Goal: Transaction & Acquisition: Subscribe to service/newsletter

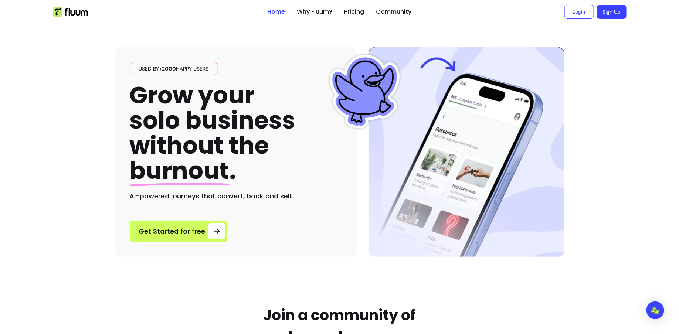
click at [234, 21] on ul at bounding box center [157, 12] width 209 height 24
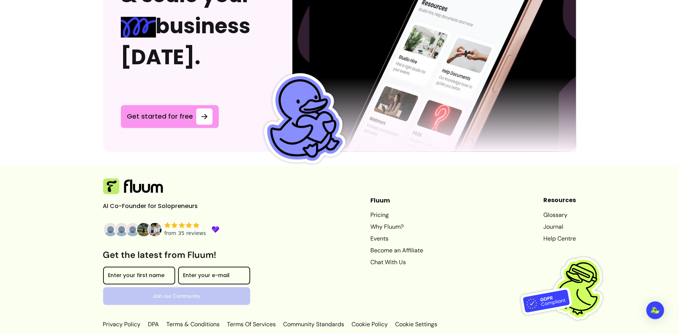
scroll to position [1920, 0]
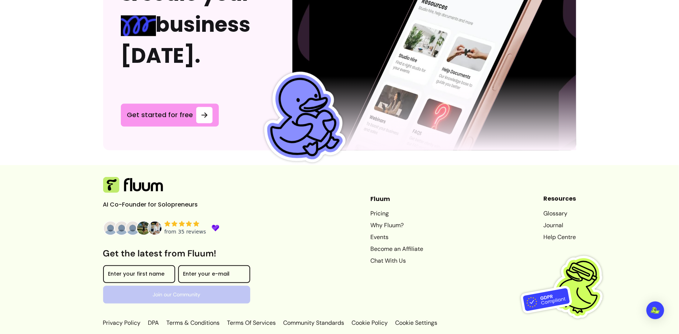
click at [555, 233] on link "Help Centre" at bounding box center [559, 237] width 33 height 9
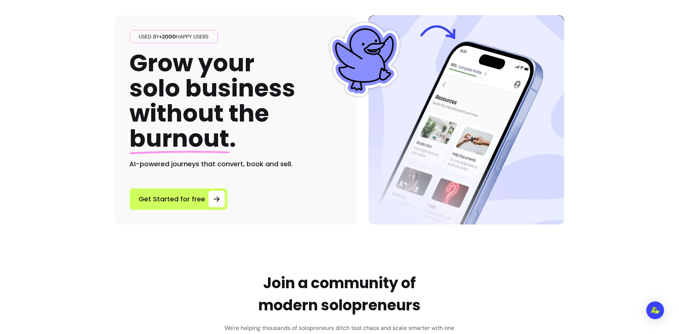
scroll to position [0, 0]
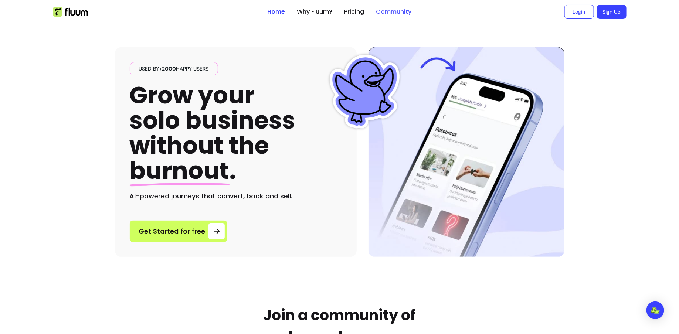
click at [400, 13] on link "Community" at bounding box center [393, 11] width 35 height 9
drag, startPoint x: 137, startPoint y: 68, endPoint x: 221, endPoint y: 69, distance: 83.5
click at [221, 69] on div "Used by +2000 happy users Grow your solo business without the burnout . AI-powe…" at bounding box center [236, 131] width 212 height 139
copy span "Used by +2000 happy users"
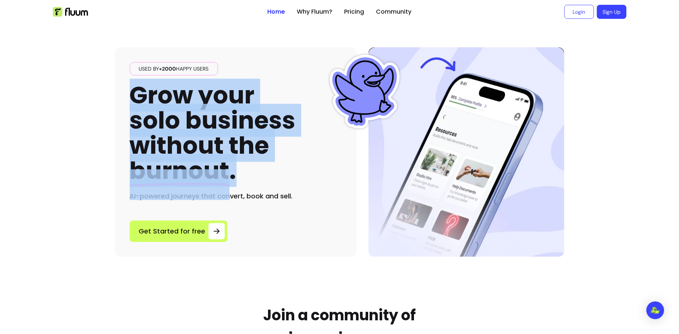
drag, startPoint x: 134, startPoint y: 91, endPoint x: 237, endPoint y: 167, distance: 127.4
click at [237, 167] on h1 "Grow your solo business without the burnout ." at bounding box center [213, 133] width 166 height 101
copy h1 "Grow your solo business without the burnout ."
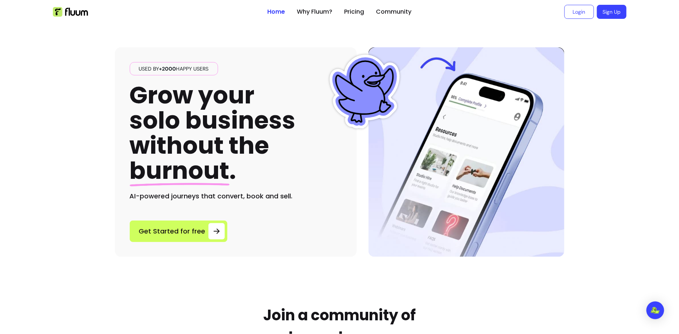
click at [246, 168] on h1 "Grow your solo business without the burnout ." at bounding box center [213, 133] width 166 height 101
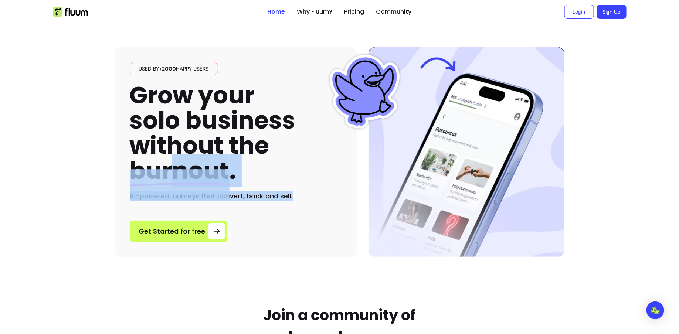
drag, startPoint x: 303, startPoint y: 194, endPoint x: 163, endPoint y: 177, distance: 140.6
click at [163, 177] on div "Used by +2000 happy users Grow your solo business without the burnout . AI-powe…" at bounding box center [236, 131] width 212 height 139
click at [163, 177] on span "burnout" at bounding box center [180, 170] width 100 height 33
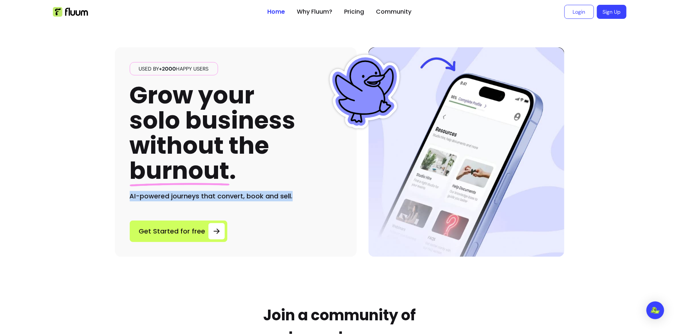
drag, startPoint x: 128, startPoint y: 197, endPoint x: 310, endPoint y: 197, distance: 182.1
click at [310, 197] on div "Used by +2000 happy users Grow your solo business without the burnout . AI-powe…" at bounding box center [236, 151] width 242 height 209
copy h2 "AI-powered journeys that convert, book and sell."
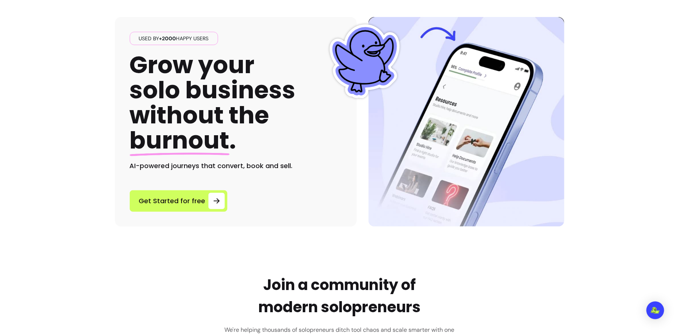
scroll to position [33, 0]
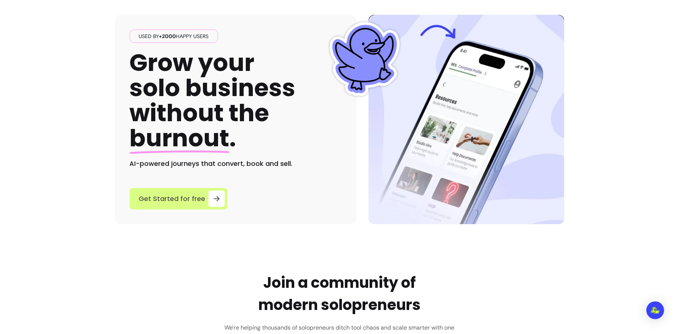
drag, startPoint x: 95, startPoint y: 202, endPoint x: 168, endPoint y: 206, distance: 72.9
drag, startPoint x: 119, startPoint y: 192, endPoint x: 194, endPoint y: 196, distance: 75.9
click at [195, 196] on div "Used by +2000 happy users Grow your solo business without the burnout . AI-powe…" at bounding box center [236, 119] width 242 height 209
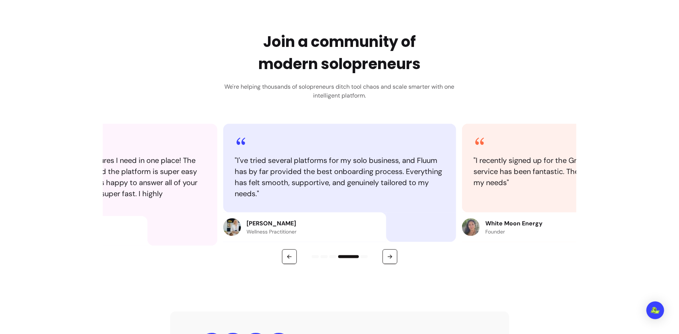
scroll to position [271, 0]
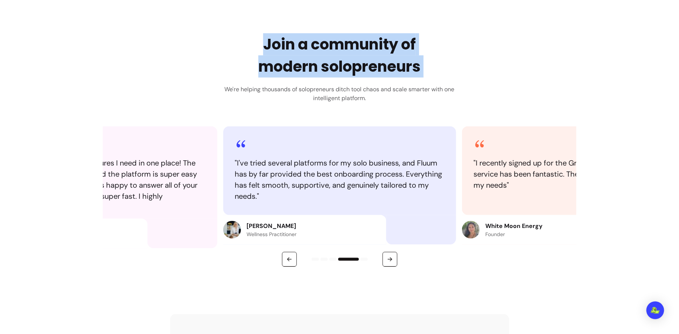
drag, startPoint x: 263, startPoint y: 40, endPoint x: 443, endPoint y: 60, distance: 180.6
click at [443, 60] on div "Join a community of modern solopreneurs We're helping thousands of solopreneurs…" at bounding box center [339, 67] width 240 height 69
copy h2 "Join a community of modern solopreneurs"
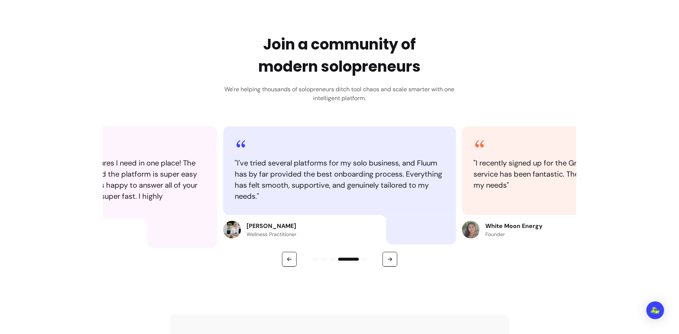
click at [122, 69] on div "Join a community of modern solopreneurs We're helping thousands of solopreneurs…" at bounding box center [339, 150] width 473 height 234
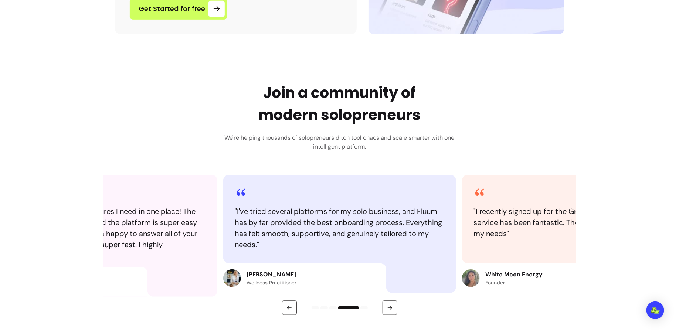
scroll to position [226, 0]
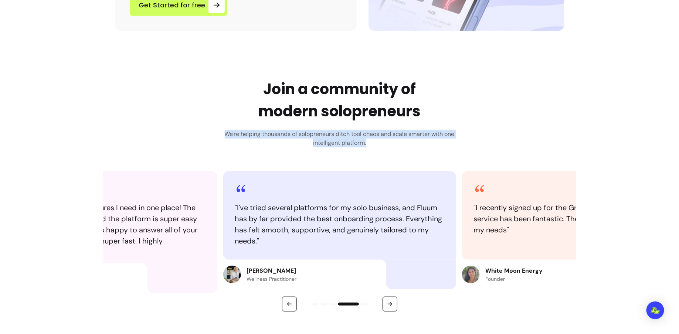
drag, startPoint x: 215, startPoint y: 129, endPoint x: 432, endPoint y: 142, distance: 216.9
click at [433, 143] on div "Join a community of modern solopreneurs We're helping thousands of solopreneurs…" at bounding box center [339, 195] width 473 height 234
copy h3 "We're helping thousands of solopreneurs ditch tool chaos and scale smarter with…"
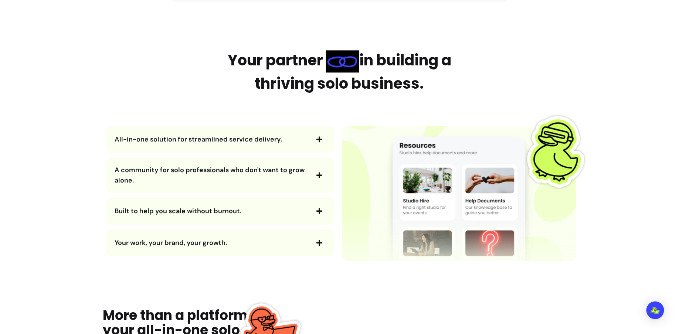
scroll to position [819, 0]
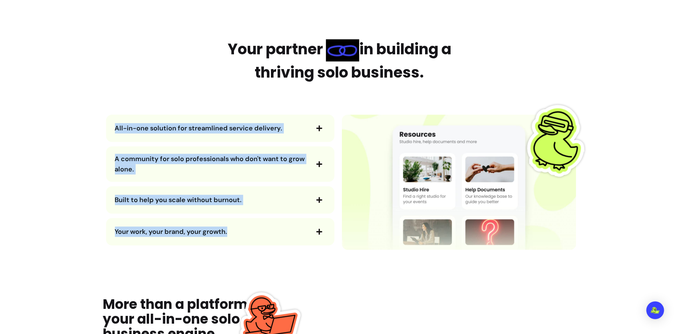
drag, startPoint x: 75, startPoint y: 113, endPoint x: 247, endPoint y: 235, distance: 210.2
click at [247, 235] on main "Used by +2000 happy users Grow your solo business without the burnout . AI-powe…" at bounding box center [339, 236] width 679 height 2062
copy div "All-in-one solution for streamlined service delivery. A community for solo prof…"
click at [319, 125] on icon "button" at bounding box center [319, 128] width 6 height 6
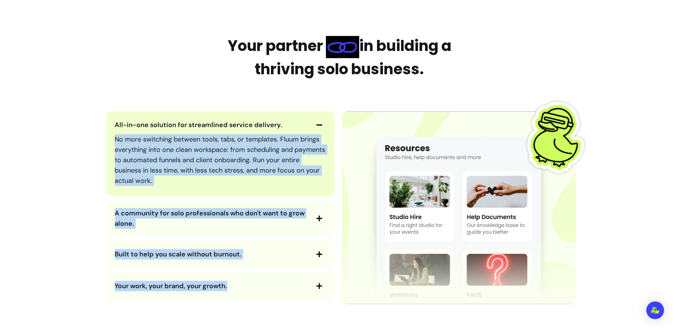
scroll to position [823, 0]
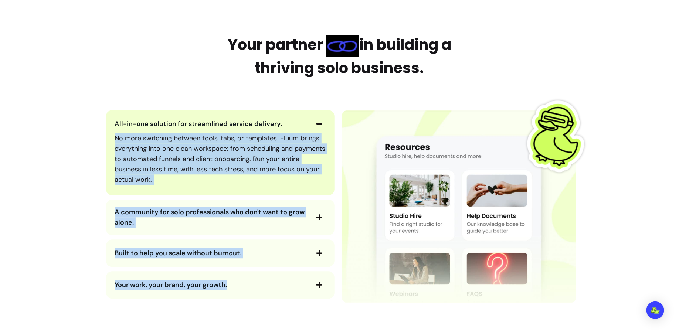
copy div "All-in-one solution for streamlined service delivery. A community for solo prof…"
click at [328, 219] on div "A community for solo professionals who don't want to grow alone." at bounding box center [220, 217] width 228 height 35
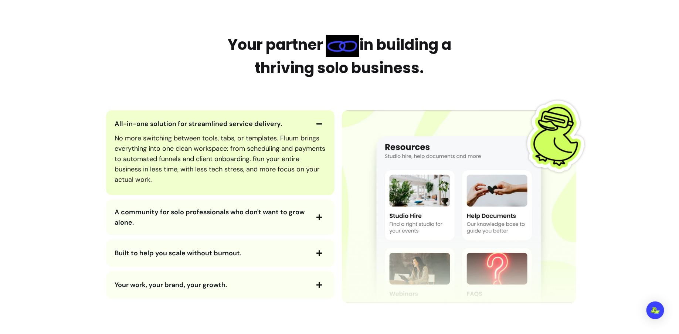
click at [318, 217] on icon "button" at bounding box center [319, 217] width 7 height 7
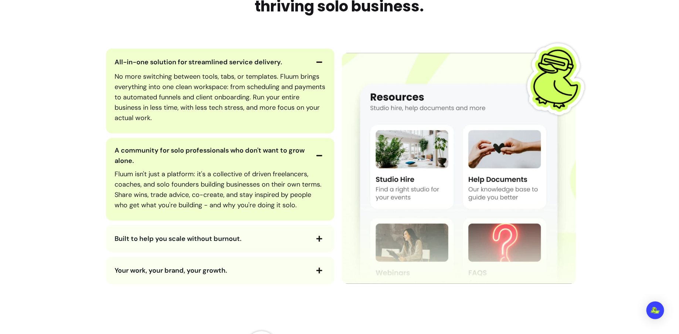
scroll to position [899, 0]
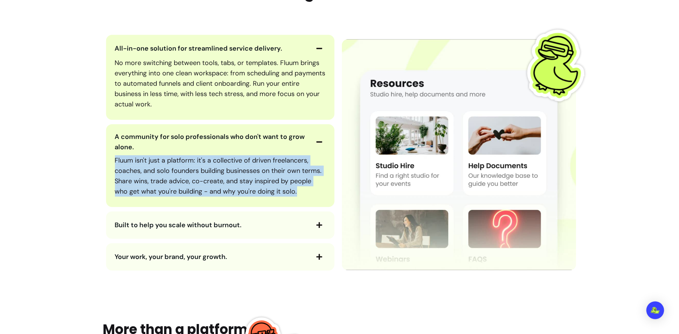
drag, startPoint x: 304, startPoint y: 195, endPoint x: 115, endPoint y: 157, distance: 192.7
click at [115, 157] on p "Fluum isn't just a platform: it's a collective of driven freelancers, coaches, …" at bounding box center [220, 175] width 211 height 41
copy p "Fluum isn't just a platform: it's a collective of driven freelancers, coaches, …"
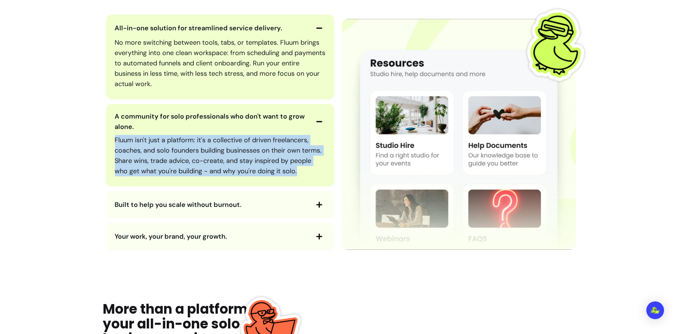
scroll to position [928, 0]
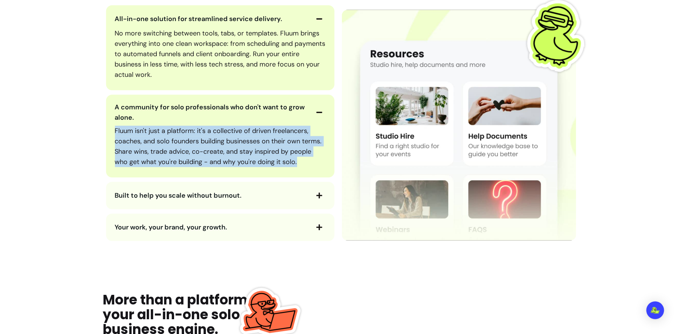
click at [262, 198] on span "Built to help you scale without burnout." at bounding box center [212, 195] width 194 height 10
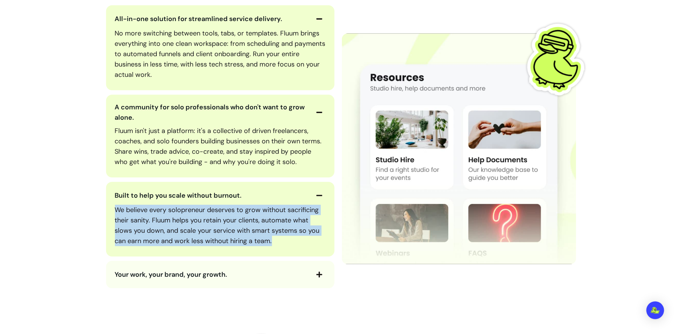
drag, startPoint x: 115, startPoint y: 209, endPoint x: 292, endPoint y: 241, distance: 180.2
click at [292, 241] on p "We believe every solopreneur deserves to grow without sacrificing their sanity.…" at bounding box center [220, 225] width 211 height 41
copy p "We believe every solopreneur deserves to grow without sacrificing their sanity.…"
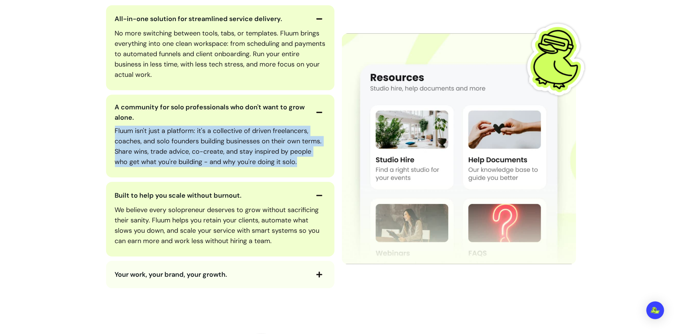
drag, startPoint x: 302, startPoint y: 161, endPoint x: 73, endPoint y: 133, distance: 231.2
click at [73, 133] on main "Used by +2000 happy users Grow your solo business without the burnout . AI-powe…" at bounding box center [339, 203] width 679 height 2214
copy p "Fluum isn't just a platform: it's a collective of driven freelancers, coaches, …"
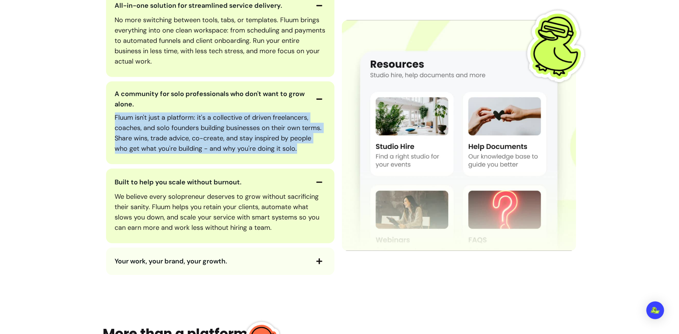
scroll to position [941, 0]
click at [320, 182] on icon "button" at bounding box center [319, 182] width 6 height 1
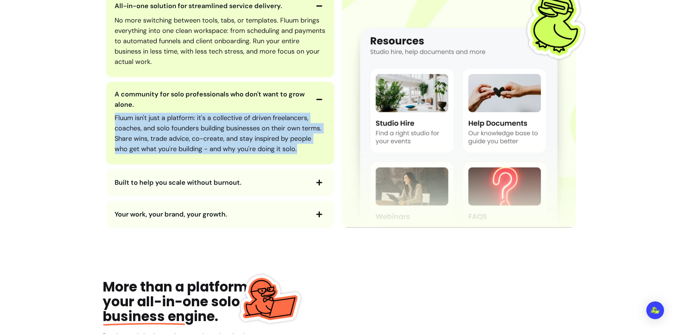
click at [321, 99] on icon "button" at bounding box center [319, 99] width 6 height 1
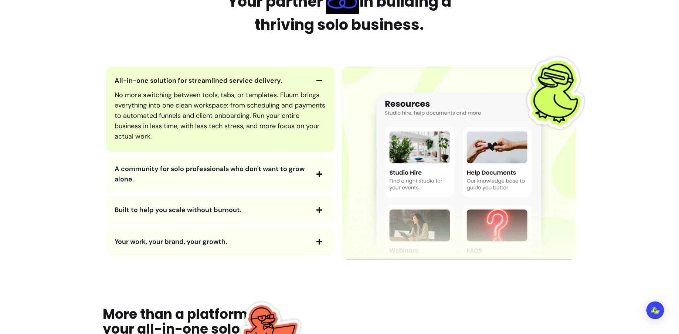
scroll to position [864, 0]
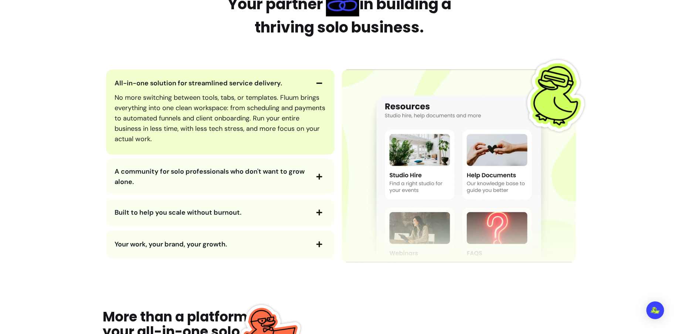
click at [318, 84] on icon "button" at bounding box center [319, 83] width 7 height 7
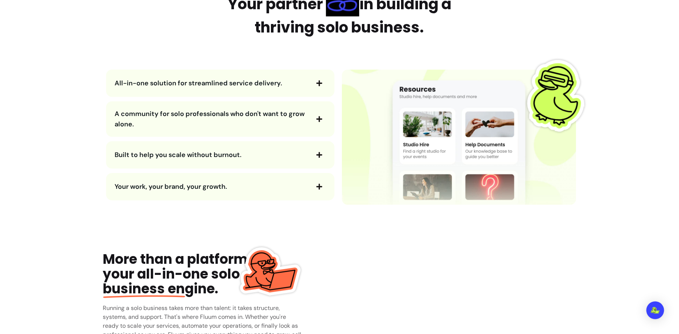
click at [247, 121] on span "A community for solo professionals who don't want to grow alone." at bounding box center [212, 119] width 194 height 21
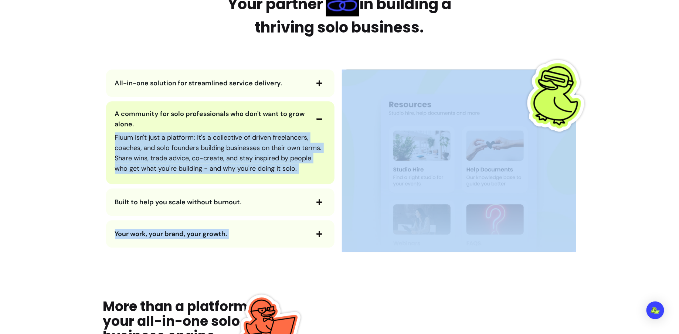
drag, startPoint x: 109, startPoint y: 134, endPoint x: 337, endPoint y: 166, distance: 229.8
click at [338, 167] on div "All-in-one solution for streamlined service delivery. A community for solo prof…" at bounding box center [339, 160] width 473 height 183
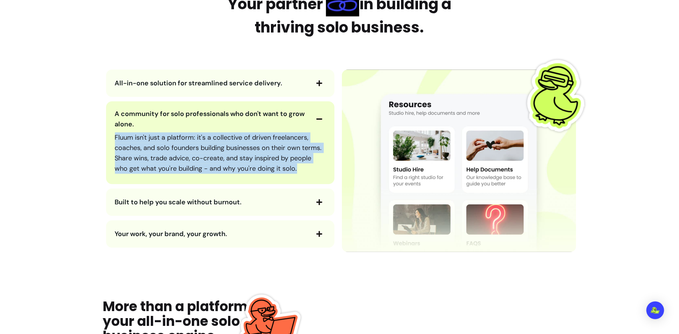
click at [335, 166] on div "All-in-one solution for streamlined service delivery. A community for solo prof…" at bounding box center [220, 158] width 234 height 178
click at [191, 232] on span "Your work, your brand, your growth." at bounding box center [171, 233] width 112 height 9
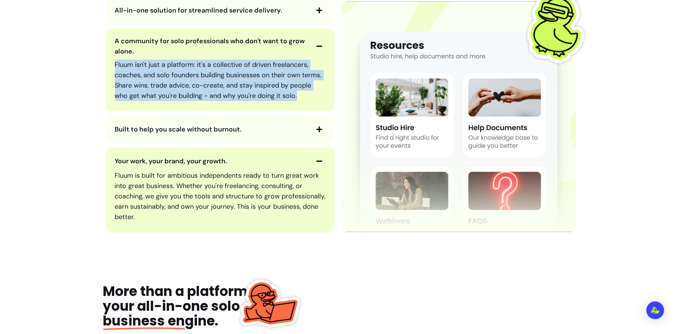
scroll to position [943, 0]
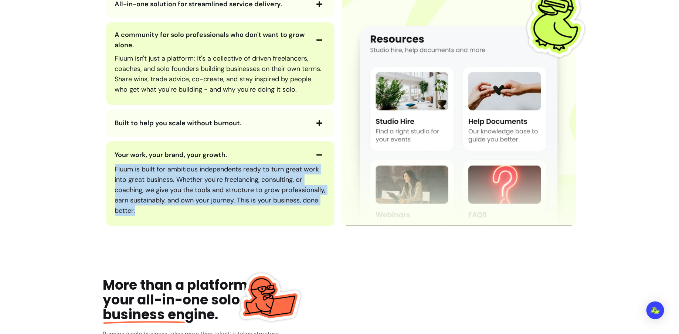
drag, startPoint x: 113, startPoint y: 166, endPoint x: 179, endPoint y: 216, distance: 82.2
click at [179, 217] on div "Your work, your brand, your growth. Fluum is built for ambitious independents r…" at bounding box center [220, 183] width 228 height 85
click at [270, 163] on div "Fluum is built for ambitious independents ready to turn great work into great b…" at bounding box center [220, 190] width 211 height 58
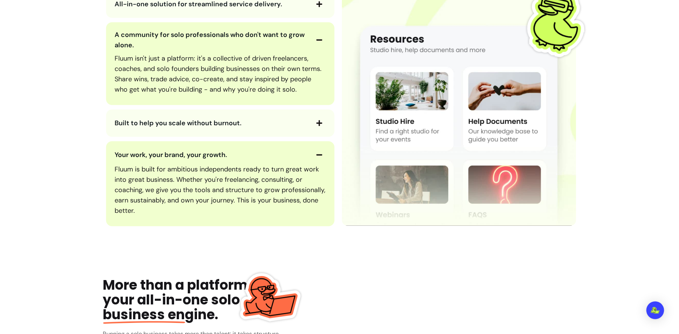
click at [272, 126] on span "Built to help you scale without burnout." at bounding box center [212, 123] width 194 height 10
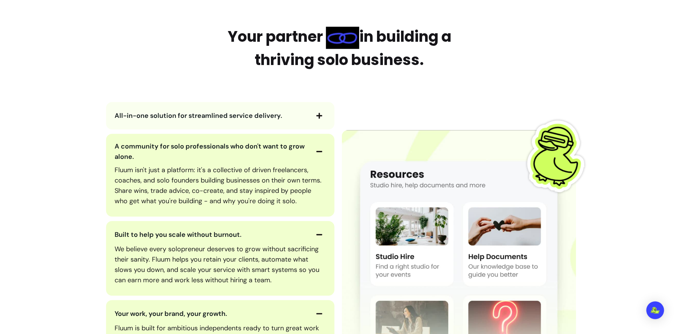
scroll to position [832, 0]
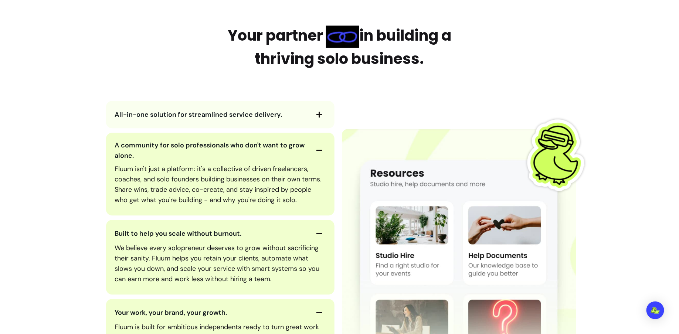
click at [262, 122] on div "All-in-one solution for streamlined service delivery." at bounding box center [220, 114] width 228 height 27
click at [302, 118] on span "All-in-one solution for streamlined service delivery." at bounding box center [212, 114] width 194 height 10
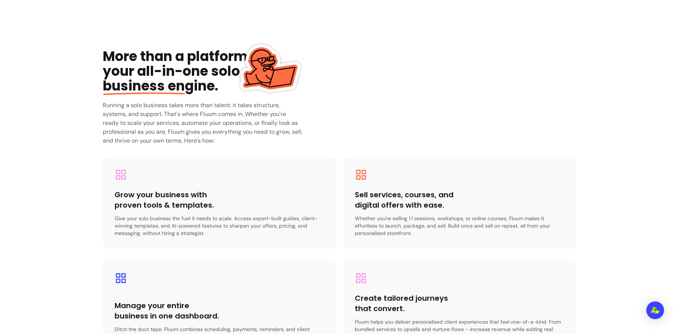
scroll to position [1281, 0]
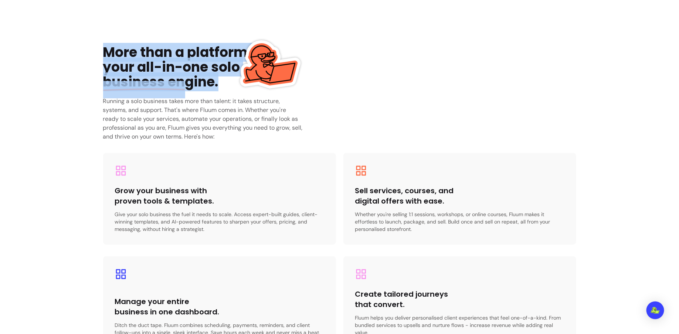
drag, startPoint x: 91, startPoint y: 46, endPoint x: 216, endPoint y: 80, distance: 129.9
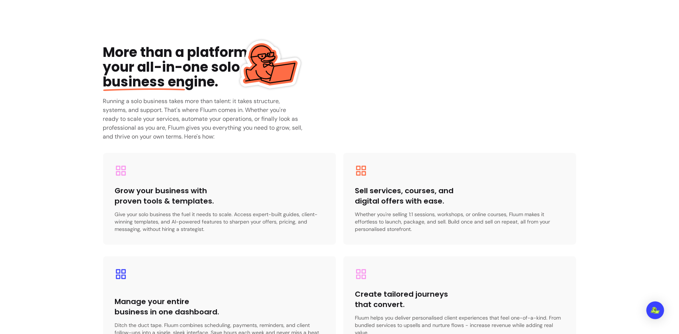
click at [232, 103] on h3 "Running a solo business takes more than talent: it takes structure, systems, an…" at bounding box center [203, 119] width 200 height 44
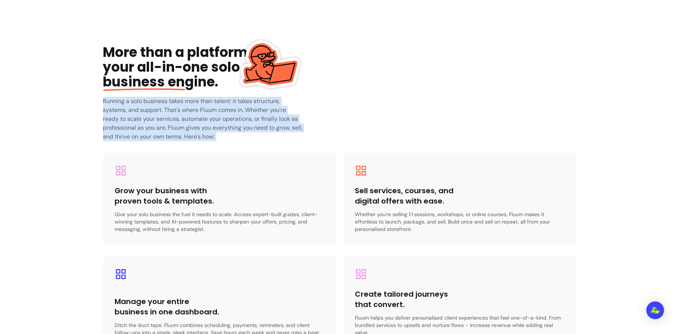
drag, startPoint x: 244, startPoint y: 142, endPoint x: 99, endPoint y: 101, distance: 150.5
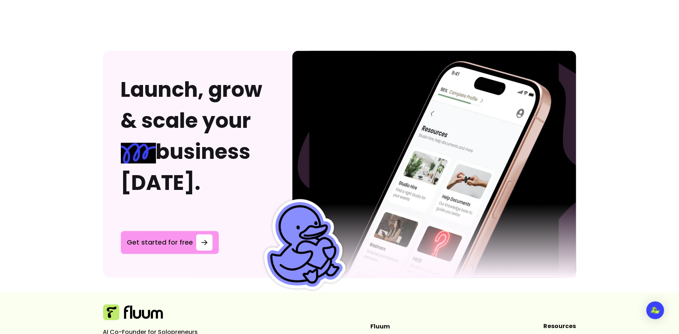
scroll to position [2004, 0]
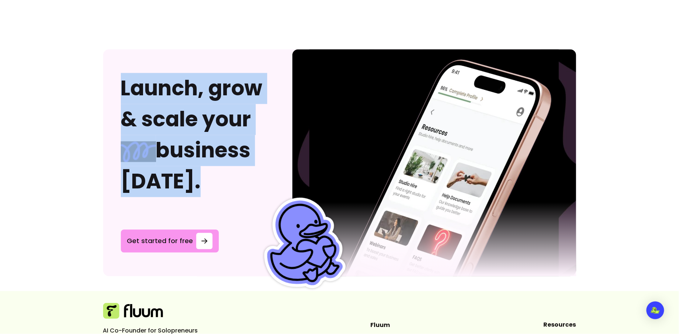
drag, startPoint x: 122, startPoint y: 77, endPoint x: 192, endPoint y: 182, distance: 126.4
click at [192, 182] on h2 "Launch, grow & scale your business today." at bounding box center [198, 135] width 154 height 124
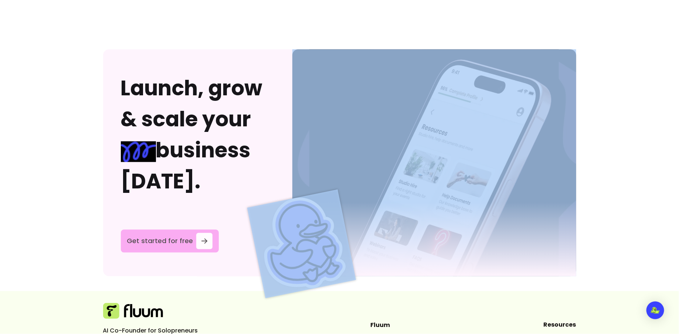
drag, startPoint x: 80, startPoint y: 227, endPoint x: 191, endPoint y: 235, distance: 110.7
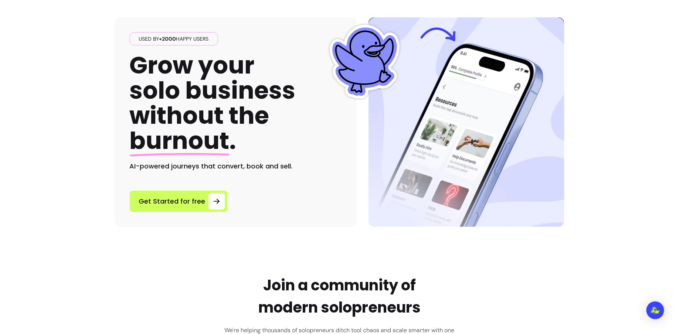
scroll to position [0, 0]
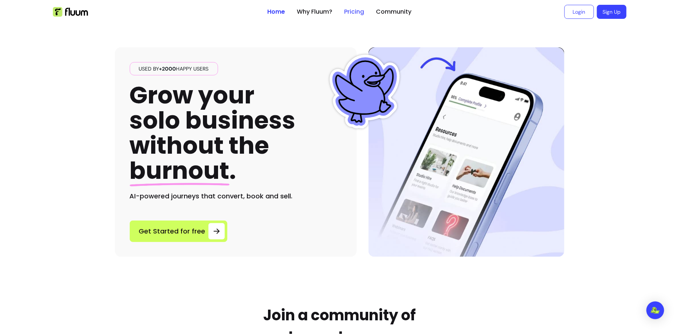
click at [354, 16] on link "Pricing" at bounding box center [354, 11] width 20 height 9
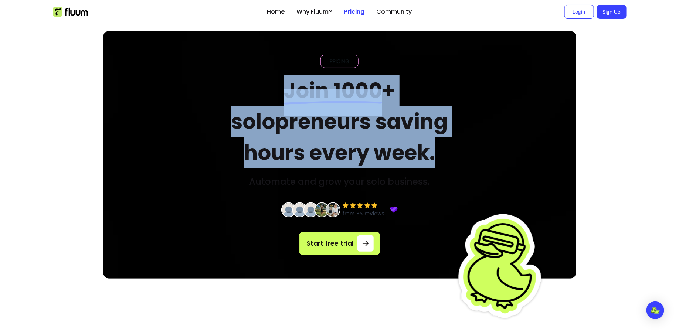
drag, startPoint x: 281, startPoint y: 79, endPoint x: 443, endPoint y: 148, distance: 176.0
click at [443, 149] on h2 "Join 1000 + solopreneurs saving hours every week." at bounding box center [339, 121] width 250 height 93
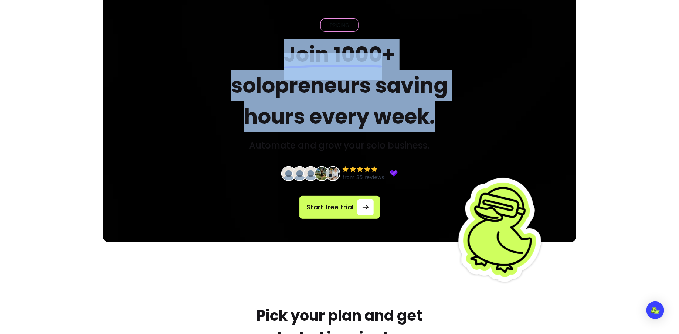
scroll to position [37, 0]
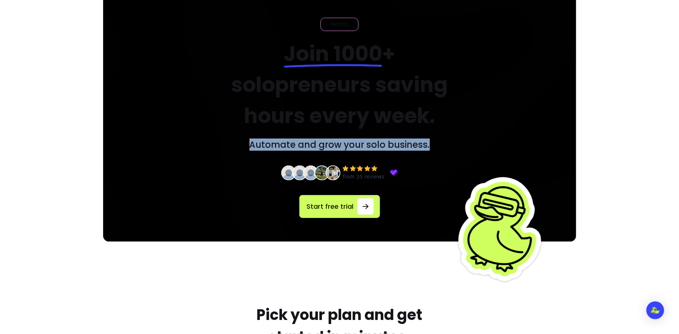
drag, startPoint x: 242, startPoint y: 149, endPoint x: 441, endPoint y: 148, distance: 198.4
click at [441, 148] on div "PRICING Join 1000 + solopreneurs saving hours every week. Automate and grow you…" at bounding box center [339, 84] width 250 height 133
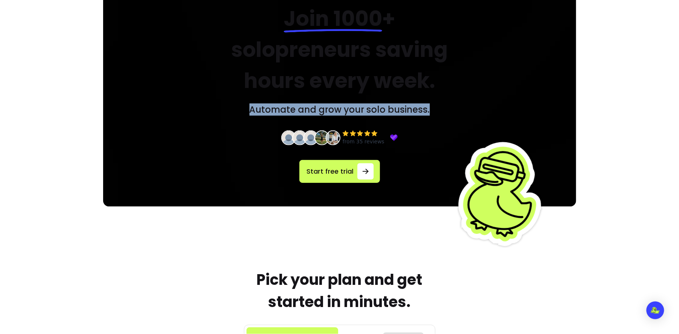
scroll to position [79, 0]
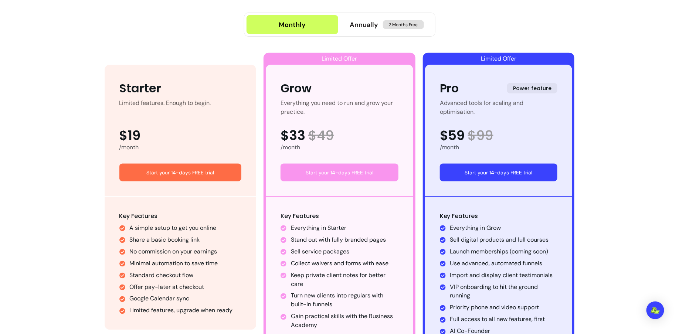
scroll to position [405, 0]
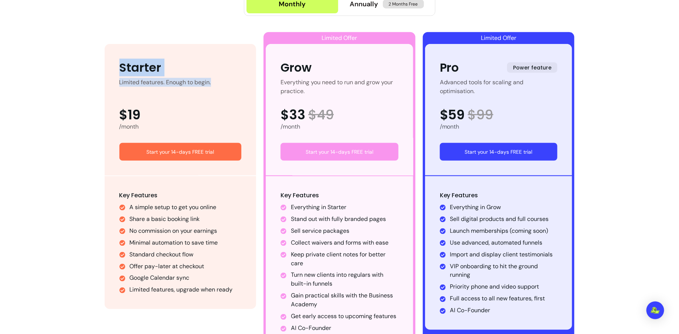
drag, startPoint x: 116, startPoint y: 66, endPoint x: 212, endPoint y: 82, distance: 97.9
click at [212, 82] on div "Starter Limited features. Enough to begin. $19 /month Start your 14-days FREE t…" at bounding box center [181, 110] width 152 height 132
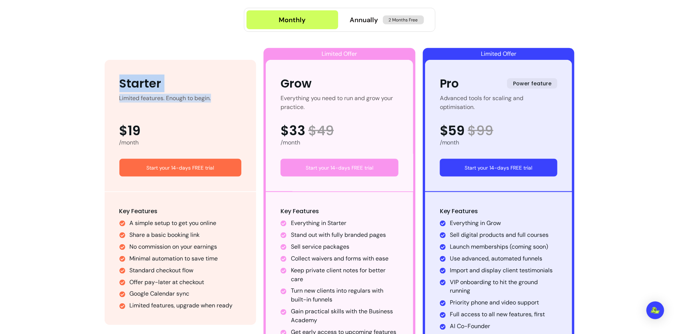
scroll to position [391, 0]
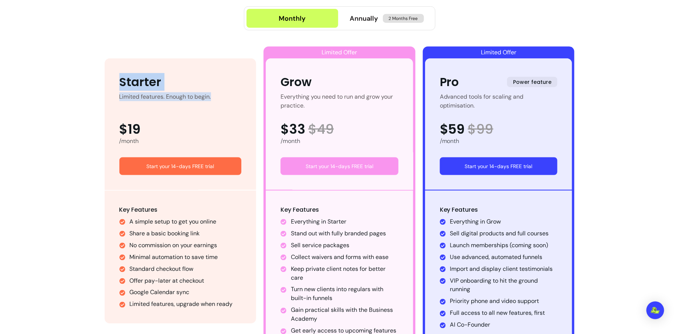
click at [123, 68] on div "Starter Limited features. Enough to begin. $19 /month Start your 14-days FREE t…" at bounding box center [181, 124] width 152 height 132
drag, startPoint x: 119, startPoint y: 98, endPoint x: 211, endPoint y: 96, distance: 92.4
click at [211, 96] on div "Starter Limited features. Enough to begin. $19 /month Start your 14-days FREE t…" at bounding box center [181, 124] width 152 height 132
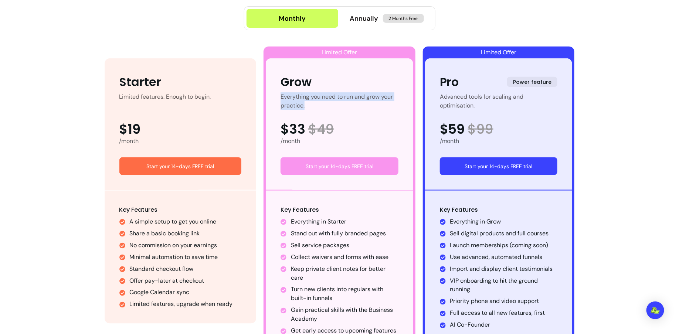
drag, startPoint x: 341, startPoint y: 108, endPoint x: 277, endPoint y: 96, distance: 65.6
click at [277, 96] on div "Grow Everything you need to run and grow your practice. $33 $ 49 /month Start y…" at bounding box center [339, 124] width 147 height 132
drag, startPoint x: 487, startPoint y: 115, endPoint x: 438, endPoint y: 96, distance: 52.5
click at [438, 96] on div "Pro Power feature Advanced tools for scaling and optimisation. $59 $ 99 /month …" at bounding box center [498, 124] width 147 height 132
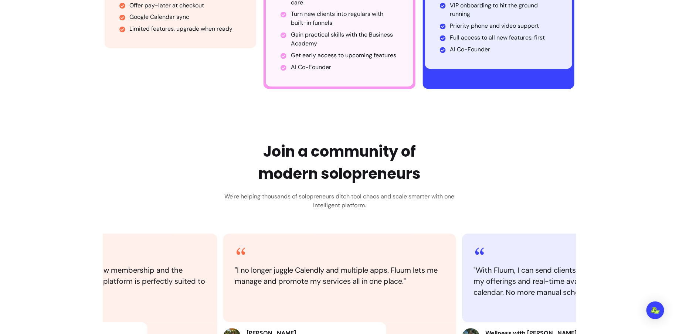
scroll to position [674, 0]
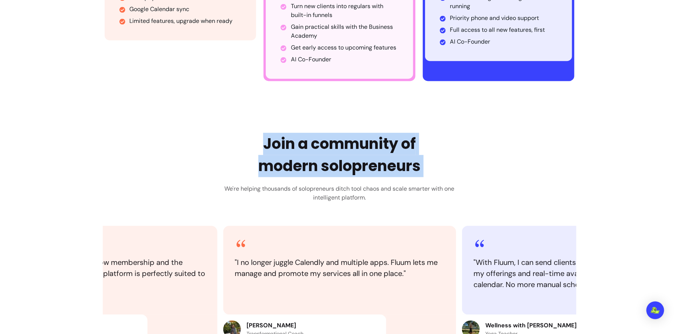
drag, startPoint x: 265, startPoint y: 133, endPoint x: 479, endPoint y: 167, distance: 216.7
click at [479, 167] on div "Join a community of modern solopreneurs We're helping thousands of solopreneurs…" at bounding box center [339, 250] width 473 height 234
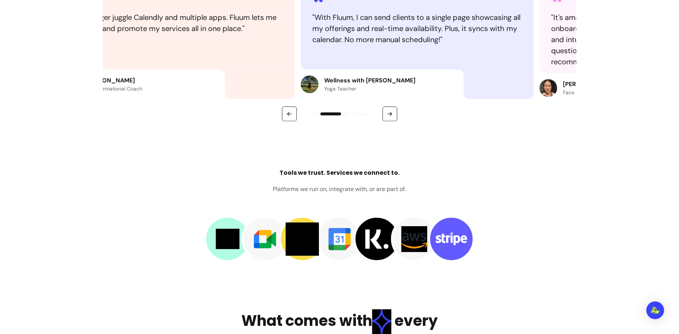
scroll to position [959, 0]
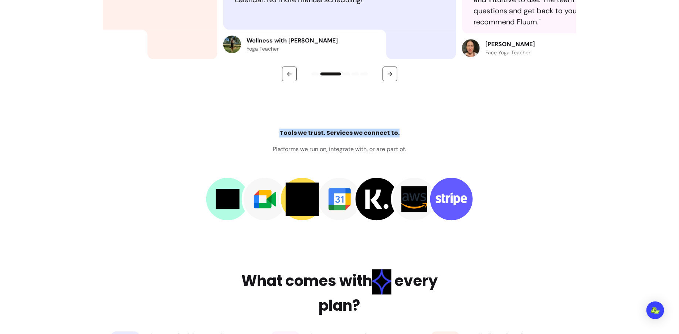
drag, startPoint x: 280, startPoint y: 132, endPoint x: 402, endPoint y: 131, distance: 122.3
click at [402, 131] on div "Tools we trust. Services we connect to. Platforms we run on, integrate with, or…" at bounding box center [339, 141] width 133 height 25
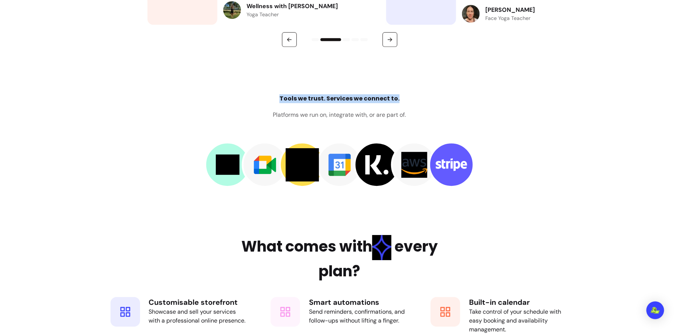
scroll to position [1009, 0]
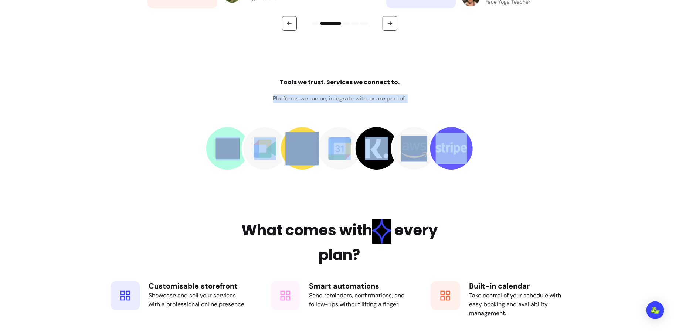
drag, startPoint x: 267, startPoint y: 97, endPoint x: 469, endPoint y: 100, distance: 201.4
click at [469, 100] on div "Tools we trust. Services we connect to. Platforms we run on, integrate with, or…" at bounding box center [339, 124] width 473 height 93
click at [316, 114] on div "Tools we trust. Services we connect to. Platforms we run on, integrate with, or…" at bounding box center [339, 124] width 473 height 93
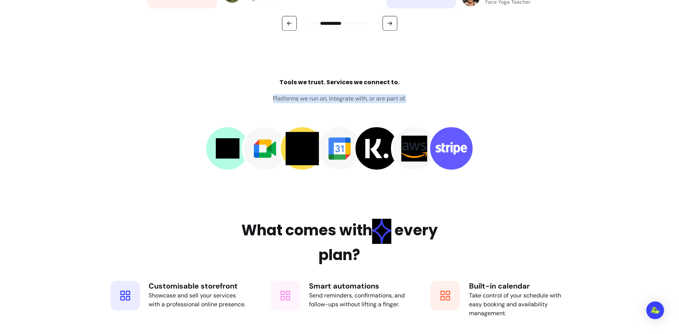
drag, startPoint x: 273, startPoint y: 98, endPoint x: 423, endPoint y: 96, distance: 150.0
click at [423, 96] on div "Tools we trust. Services we connect to. Platforms we run on, integrate with, or…" at bounding box center [339, 124] width 473 height 93
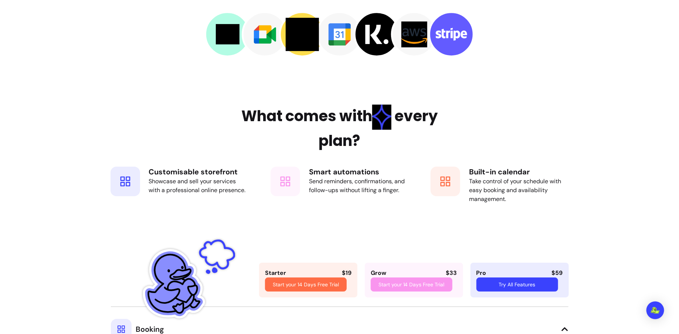
scroll to position [1159, 0]
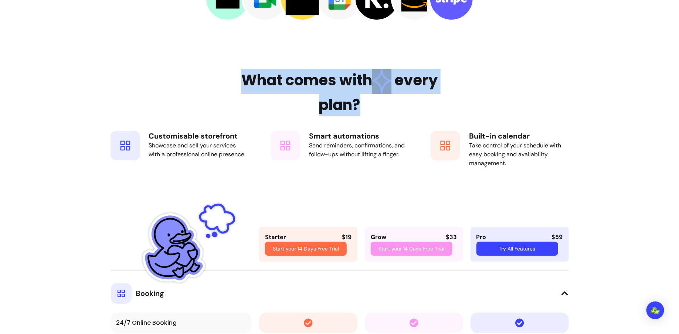
drag, startPoint x: 245, startPoint y: 78, endPoint x: 368, endPoint y: 107, distance: 126.4
click at [369, 109] on h2 "What comes with every plan?" at bounding box center [339, 92] width 240 height 47
click at [231, 95] on h2 "What comes with every plan?" at bounding box center [339, 92] width 240 height 47
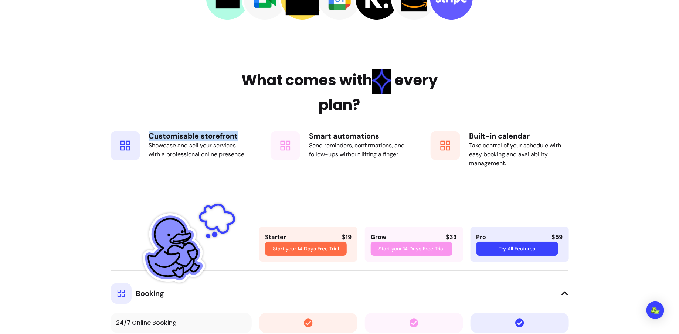
drag, startPoint x: 149, startPoint y: 134, endPoint x: 254, endPoint y: 133, distance: 105.3
click at [254, 133] on div "Customisable storefront Showcase and sell your services with a professional onl…" at bounding box center [179, 149] width 153 height 52
drag, startPoint x: 379, startPoint y: 134, endPoint x: 301, endPoint y: 132, distance: 77.3
click at [301, 133] on div "Smart automations Send reminders, confirmations, and follow-ups without lifting…" at bounding box center [339, 149] width 153 height 52
click at [386, 158] on div "Smart automations Send reminders, confirmations, and follow-ups without lifting…" at bounding box center [358, 149] width 99 height 37
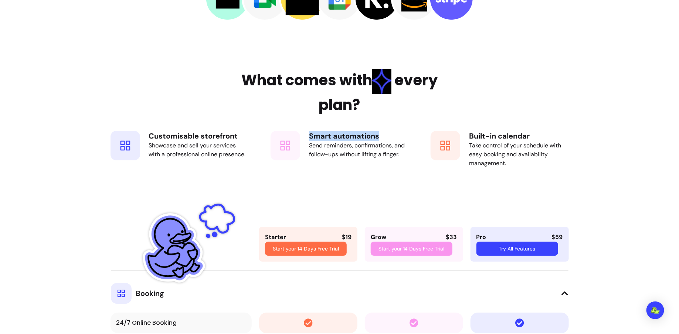
drag, startPoint x: 390, startPoint y: 136, endPoint x: 302, endPoint y: 134, distance: 88.0
click at [302, 134] on div "Smart automations Send reminders, confirmations, and follow-ups without lifting…" at bounding box center [339, 149] width 153 height 52
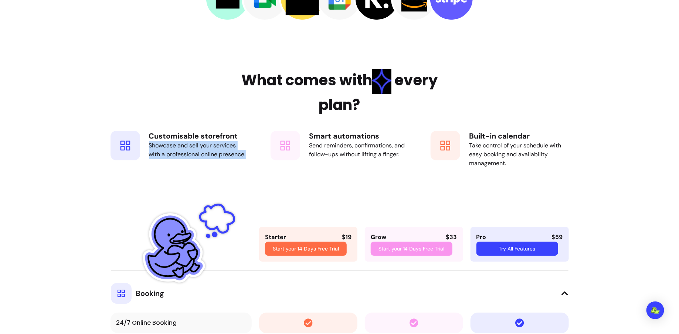
drag, startPoint x: 255, startPoint y: 153, endPoint x: 143, endPoint y: 143, distance: 112.4
click at [144, 143] on div "Customisable storefront Showcase and sell your services with a professional onl…" at bounding box center [179, 149] width 153 height 52
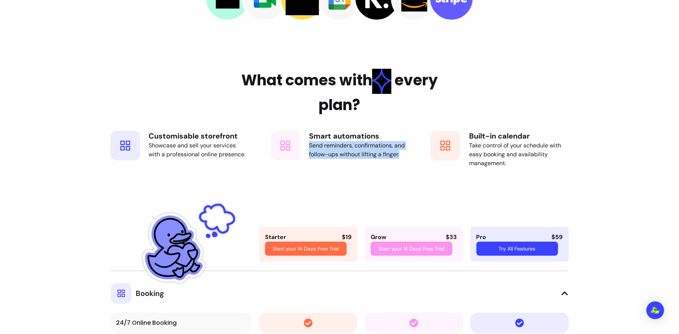
drag, startPoint x: 403, startPoint y: 154, endPoint x: 306, endPoint y: 146, distance: 97.5
click at [306, 146] on div "Smart automations Send reminders, confirmations, and follow-ups without lifting…" at bounding box center [339, 149] width 153 height 52
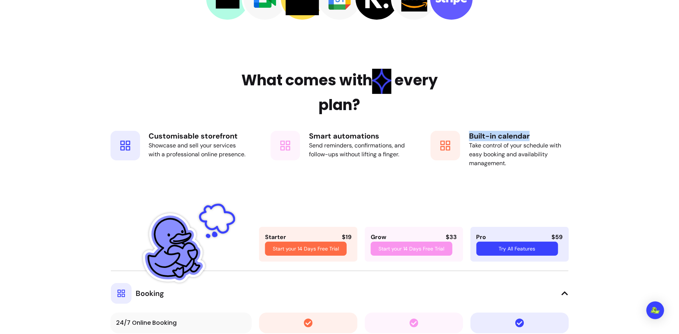
drag, startPoint x: 556, startPoint y: 136, endPoint x: 469, endPoint y: 135, distance: 86.8
click at [469, 136] on h4 "Built-in calendar" at bounding box center [518, 136] width 99 height 10
click at [511, 144] on div "Take control of your schedule with easy booking and availability management." at bounding box center [518, 154] width 99 height 27
drag, startPoint x: 514, startPoint y: 165, endPoint x: 469, endPoint y: 146, distance: 49.0
click at [469, 146] on div "Take control of your schedule with easy booking and availability management." at bounding box center [518, 154] width 99 height 27
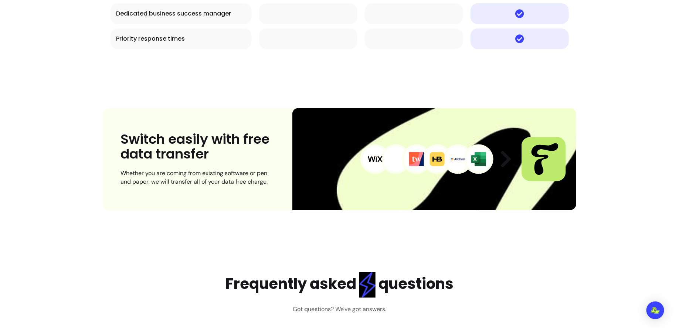
scroll to position [3222, 0]
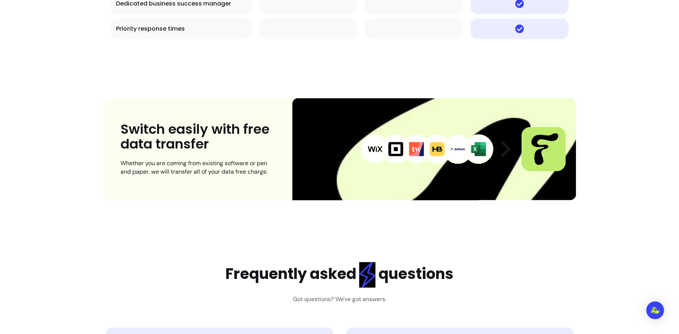
click at [227, 147] on div "Switch easily with free data transfer Whether you are coming from existing soft…" at bounding box center [198, 149] width 154 height 55
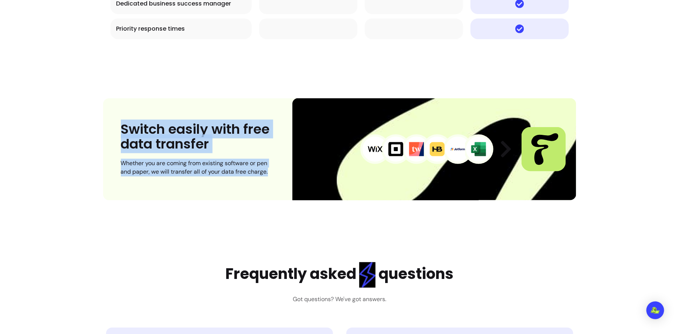
drag, startPoint x: 284, startPoint y: 172, endPoint x: 111, endPoint y: 119, distance: 181.2
click at [111, 119] on div "Switch easily with free data transfer Whether you are coming from existing soft…" at bounding box center [197, 149] width 189 height 102
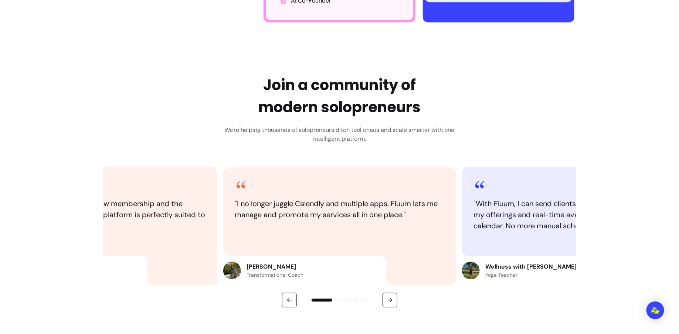
scroll to position [0, 0]
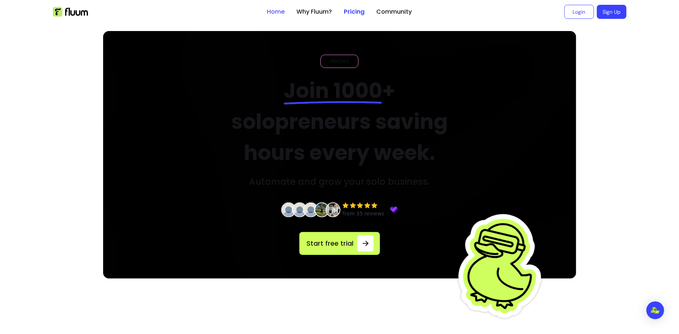
click at [273, 13] on link "Home" at bounding box center [276, 11] width 18 height 9
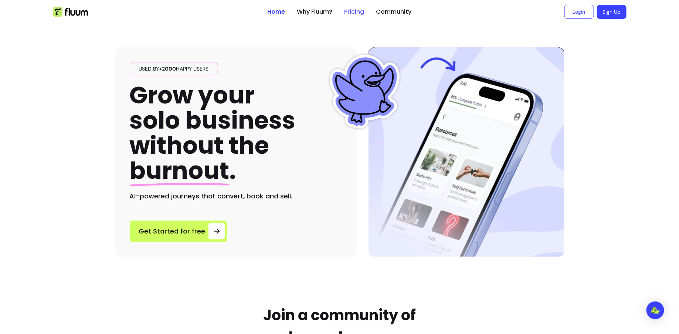
click at [361, 10] on link "Pricing" at bounding box center [354, 11] width 20 height 9
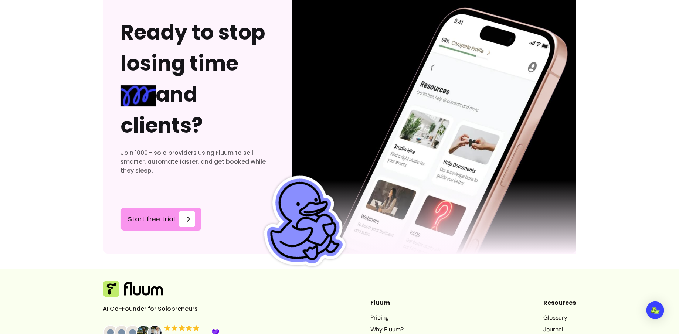
scroll to position [3822, 0]
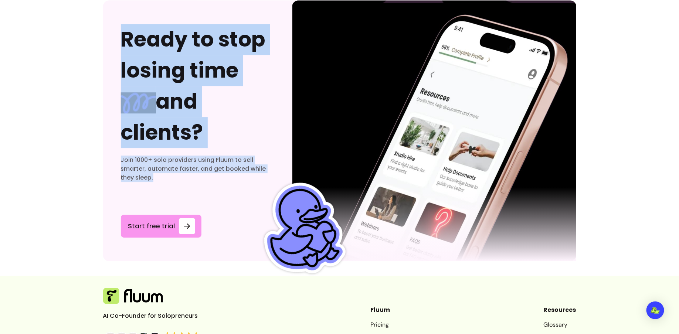
drag, startPoint x: 112, startPoint y: 21, endPoint x: 252, endPoint y: 178, distance: 210.4
click at [252, 179] on div "Ready to stop losing time and clients? Join 1000+ solo providers using Fluum to…" at bounding box center [197, 130] width 189 height 261
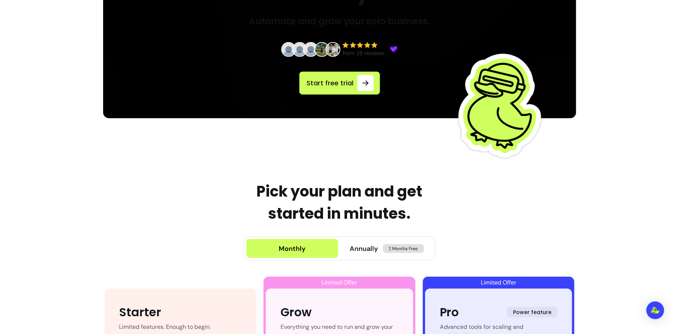
scroll to position [0, 0]
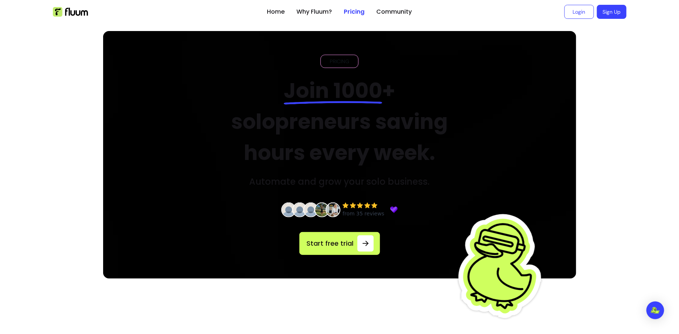
click at [81, 17] on ul at bounding box center [157, 12] width 208 height 24
click at [77, 12] on img at bounding box center [70, 12] width 35 height 10
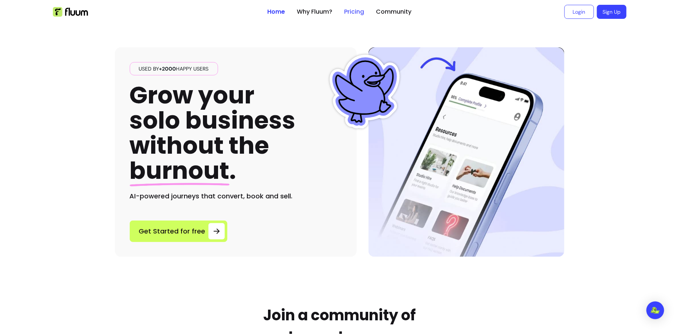
click at [359, 10] on link "Pricing" at bounding box center [354, 11] width 20 height 9
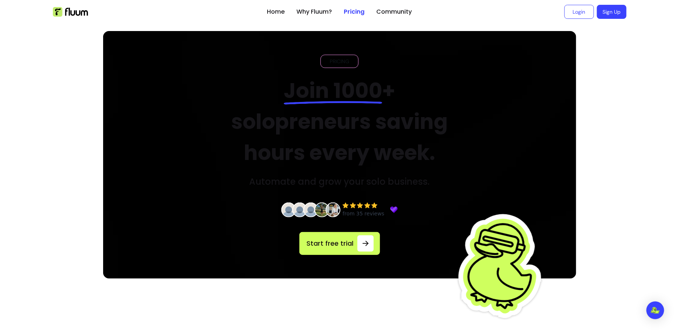
click at [112, 61] on img at bounding box center [339, 155] width 473 height 248
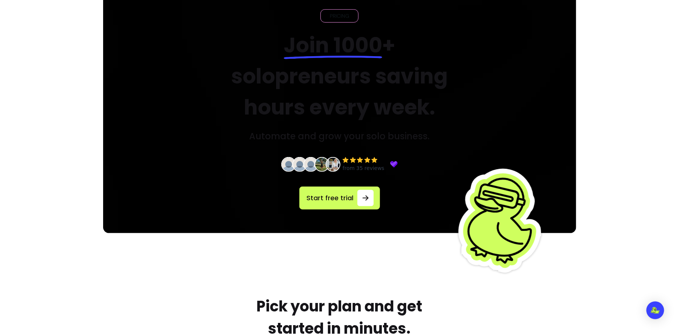
scroll to position [3, 0]
